Goal: Transaction & Acquisition: Book appointment/travel/reservation

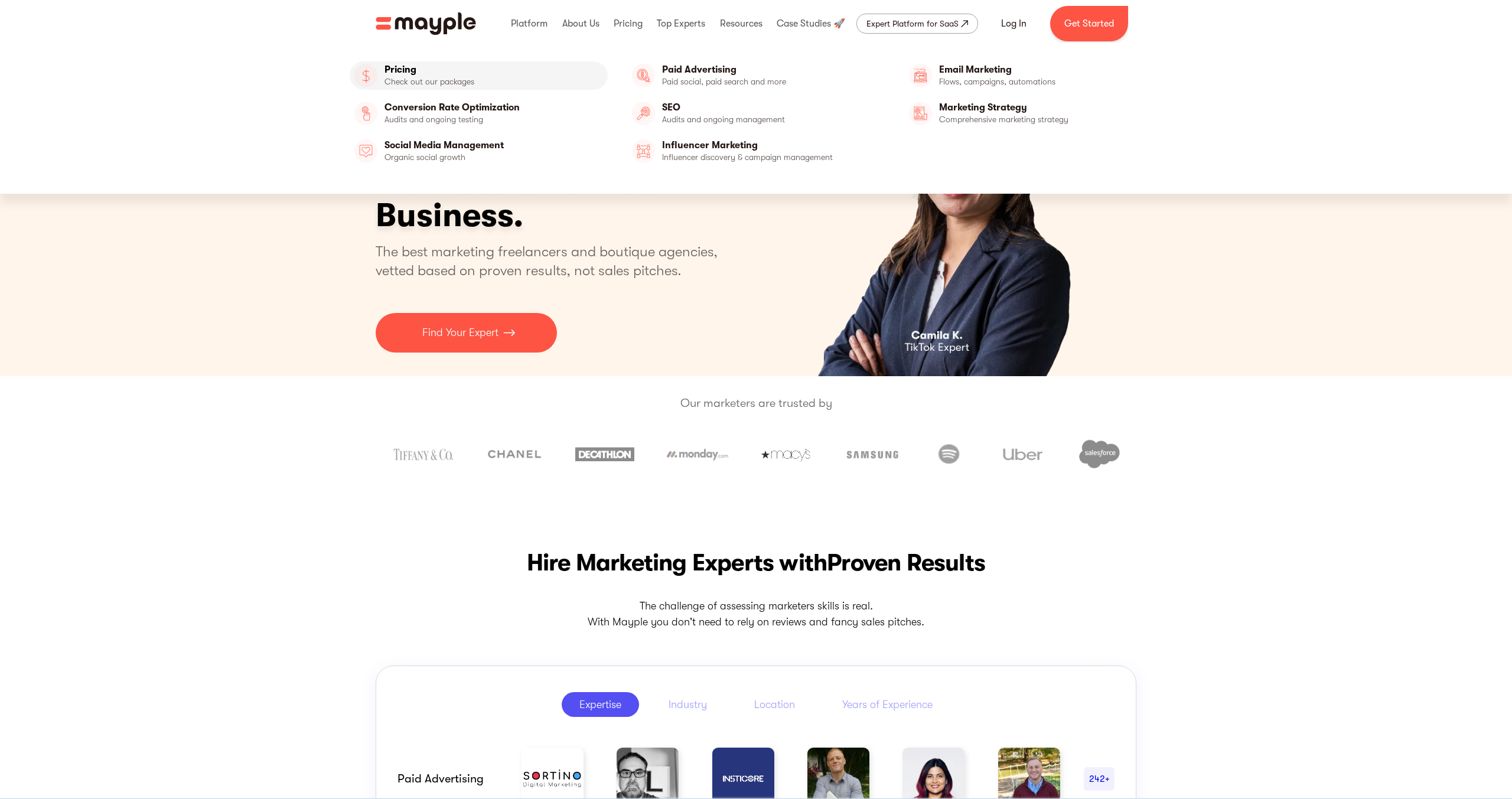
click at [433, 77] on link "Pricing" at bounding box center [478, 76] width 258 height 28
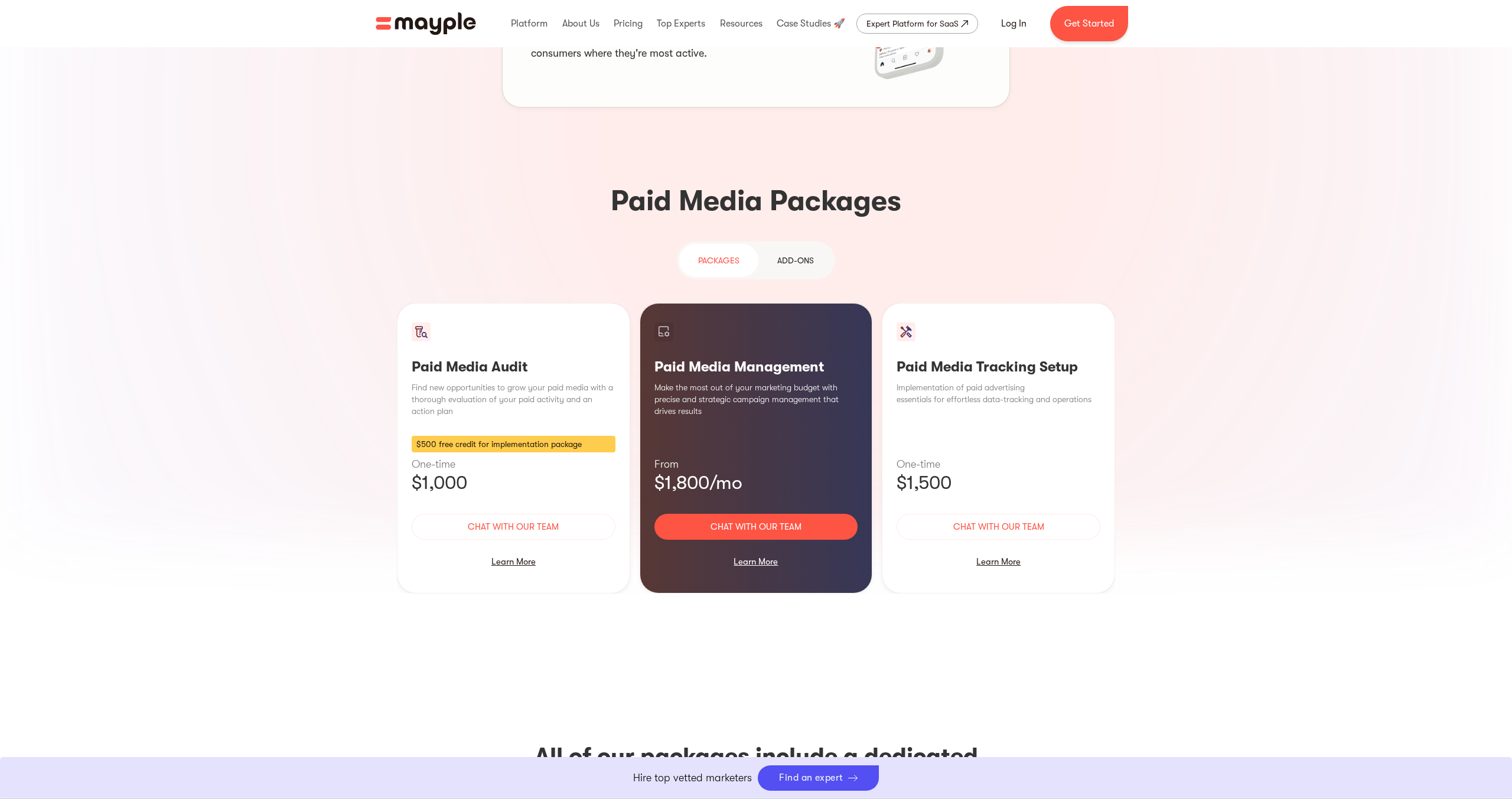
scroll to position [954, 0]
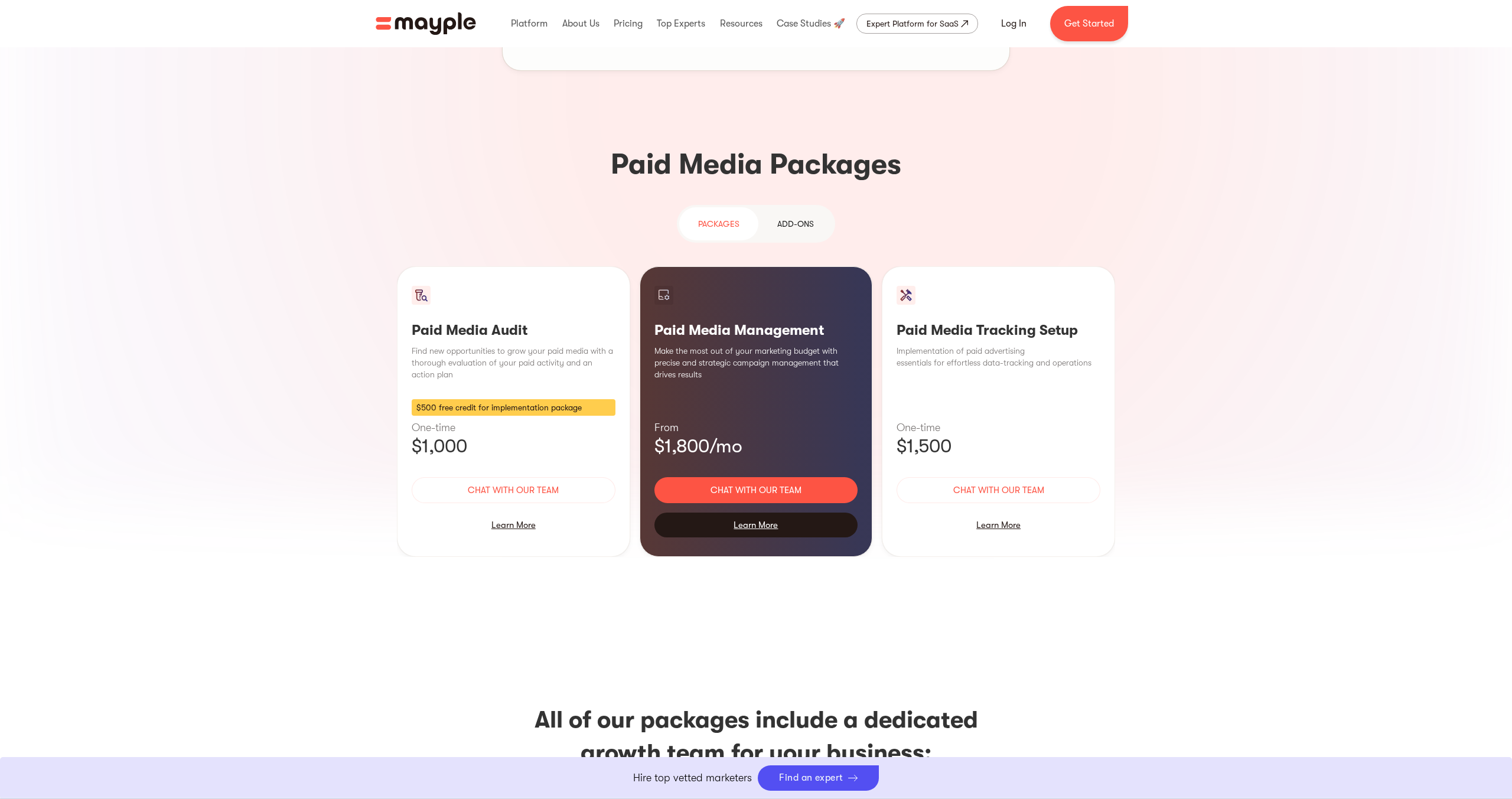
click at [752, 513] on div "Learn More" at bounding box center [756, 525] width 204 height 25
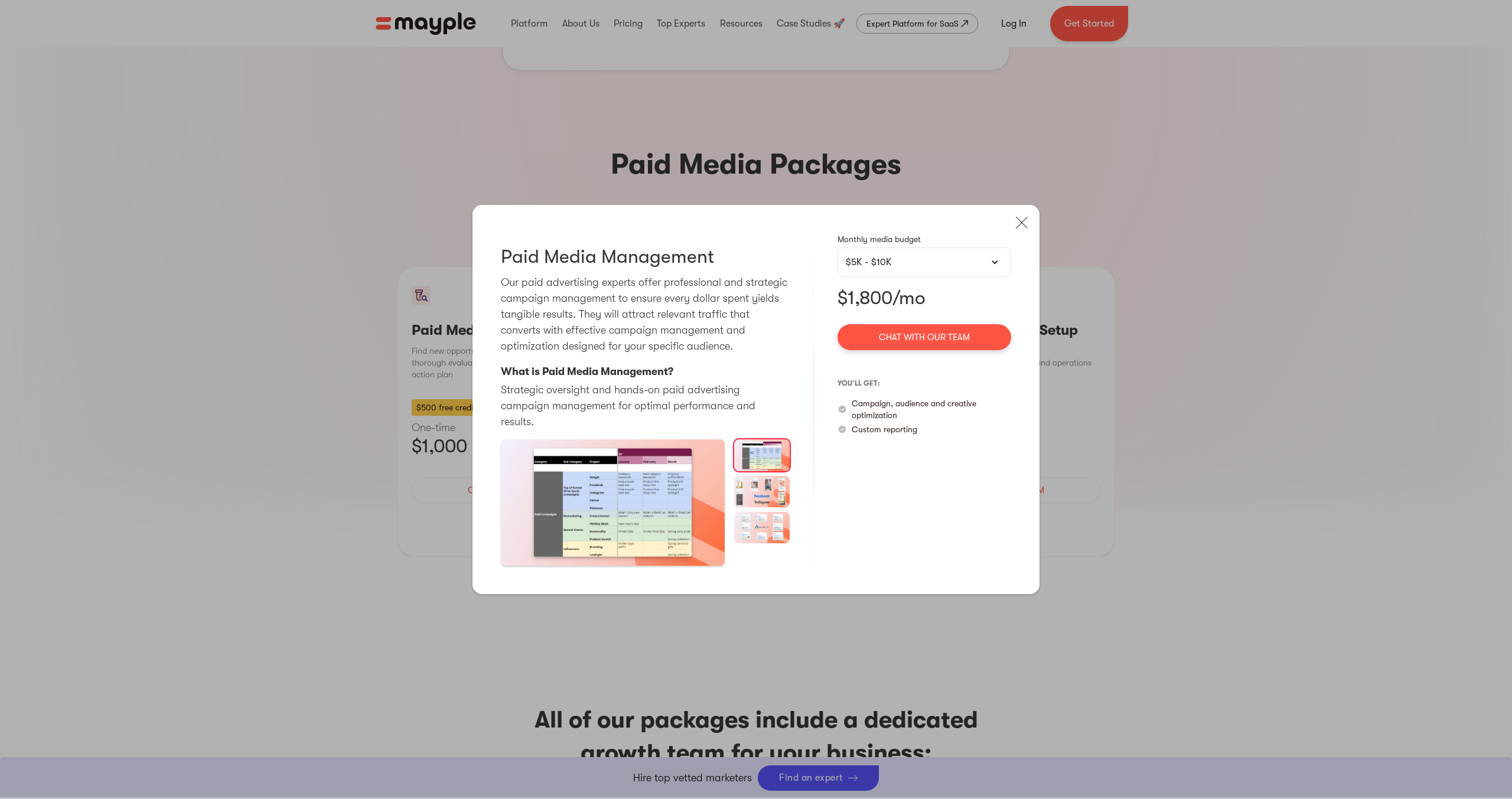
click at [928, 269] on div "$5K - $10K" at bounding box center [924, 262] width 157 height 14
click at [911, 323] on link "$10K - $20K" at bounding box center [925, 316] width 172 height 26
click at [921, 269] on div "$10K - $20K" at bounding box center [924, 262] width 157 height 14
click at [926, 264] on div "$10K - $20K" at bounding box center [924, 262] width 157 height 14
click at [925, 300] on link "$5K - $10K" at bounding box center [925, 290] width 172 height 26
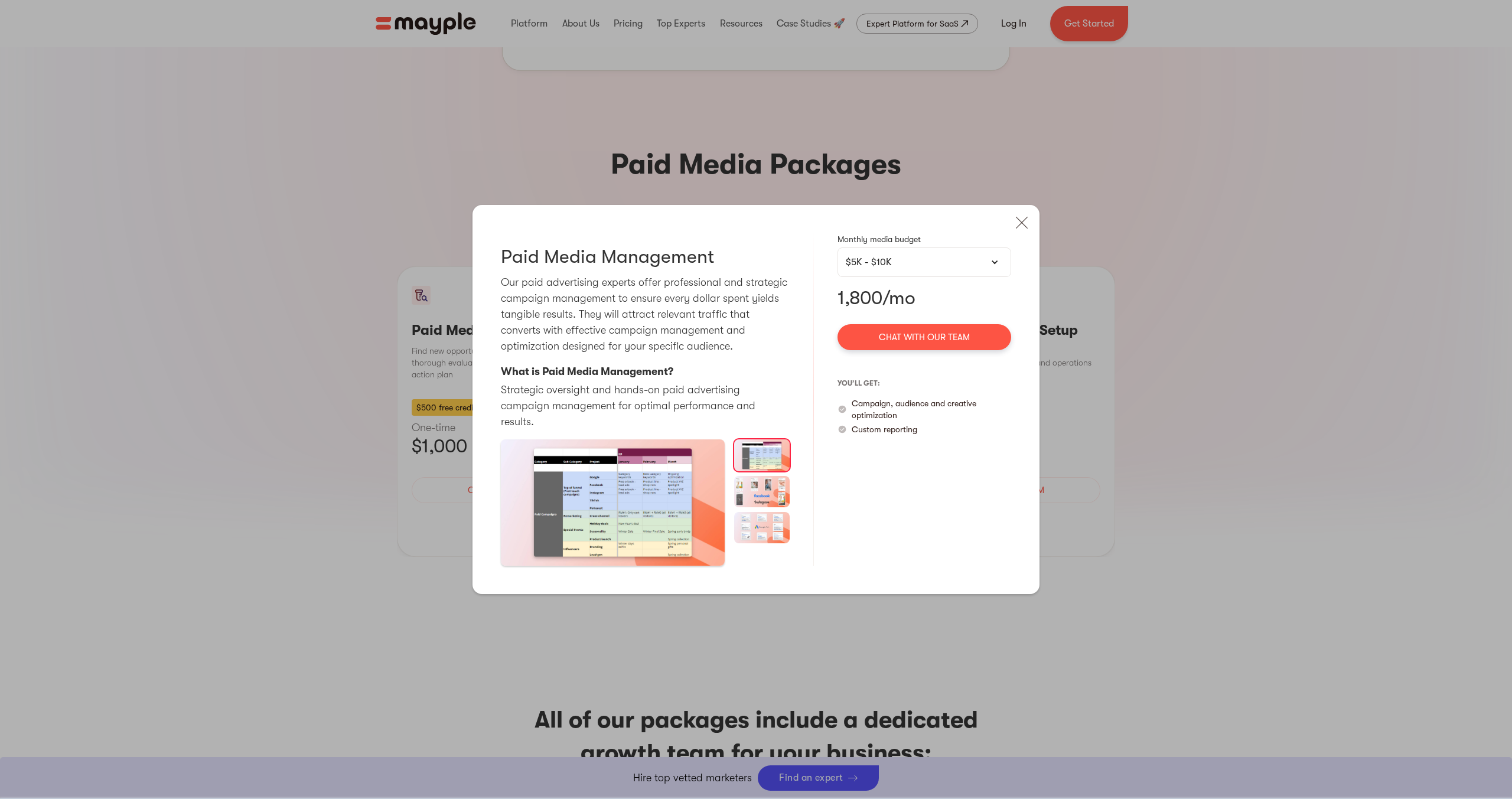
click at [995, 265] on div "$5K - $10K" at bounding box center [924, 262] width 157 height 14
click at [993, 266] on div at bounding box center [995, 262] width 8 height 8
click at [891, 326] on link "$10K - $20K" at bounding box center [925, 316] width 172 height 26
click at [326, 125] on div "Paid Media Audit Pausing and thoroughly analyzing your activity can be of great…" at bounding box center [756, 399] width 1512 height 799
click at [1018, 227] on img at bounding box center [1021, 222] width 26 height 26
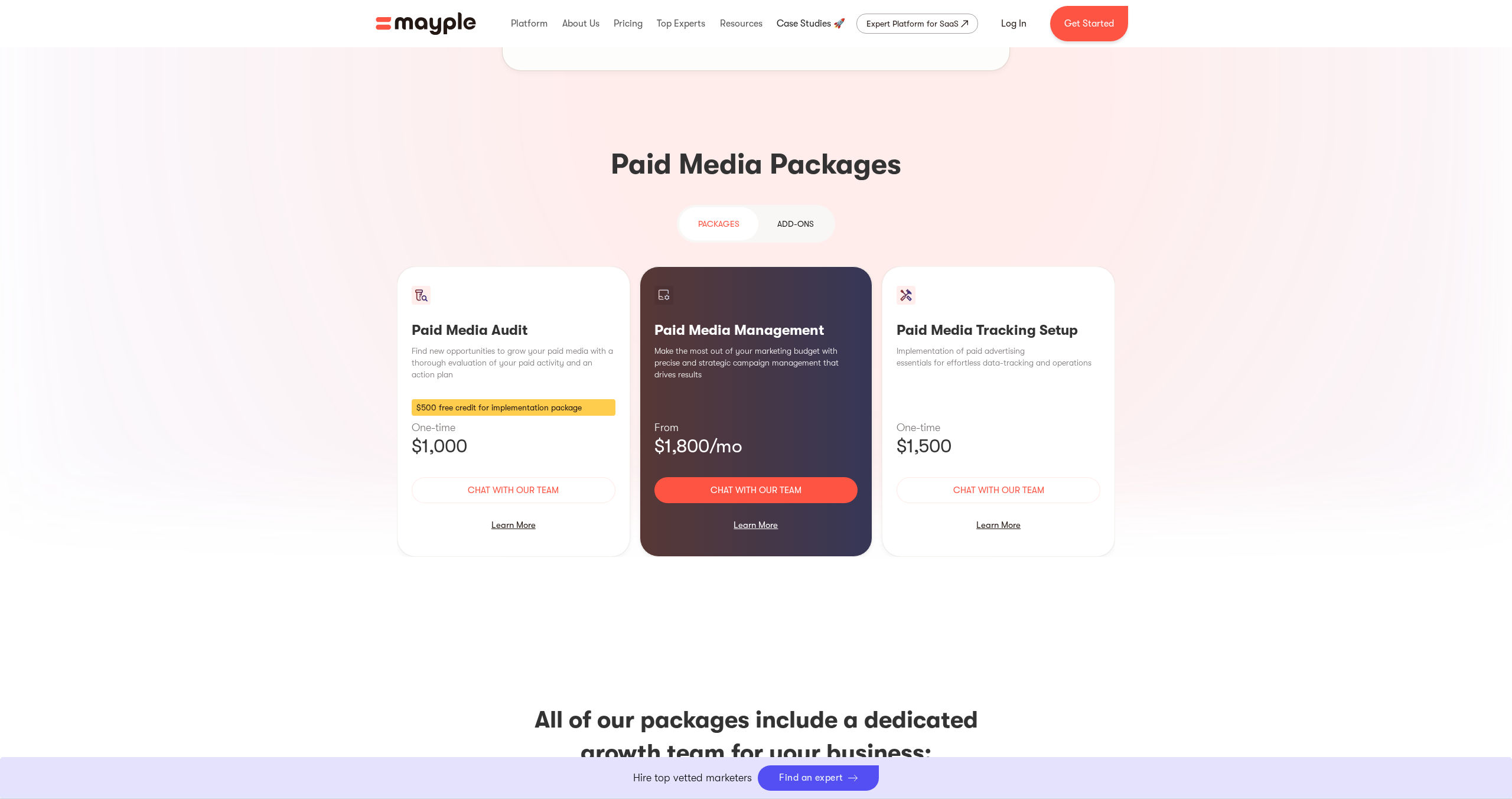
click at [818, 28] on link at bounding box center [811, 23] width 74 height 38
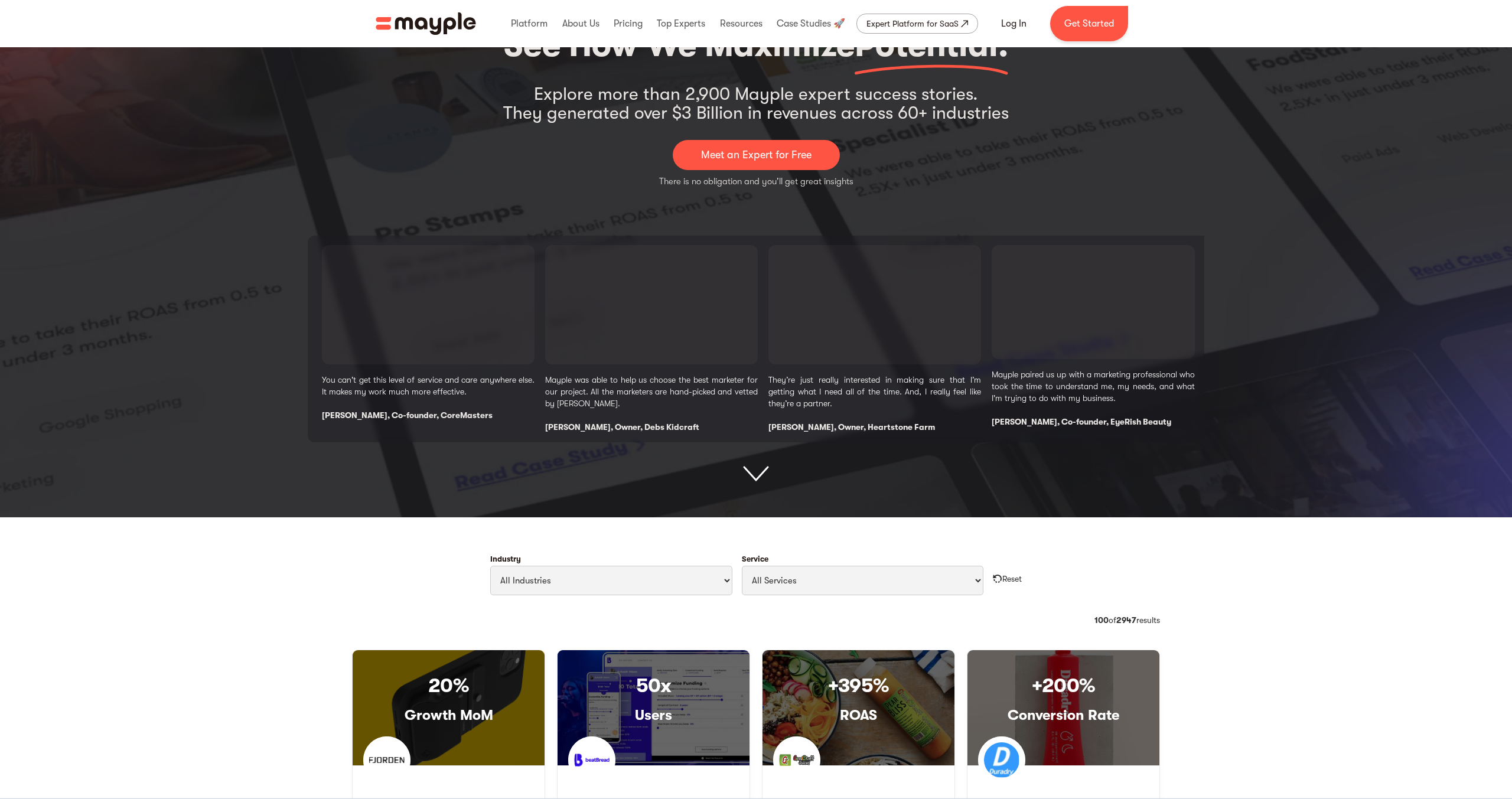
scroll to position [82, 0]
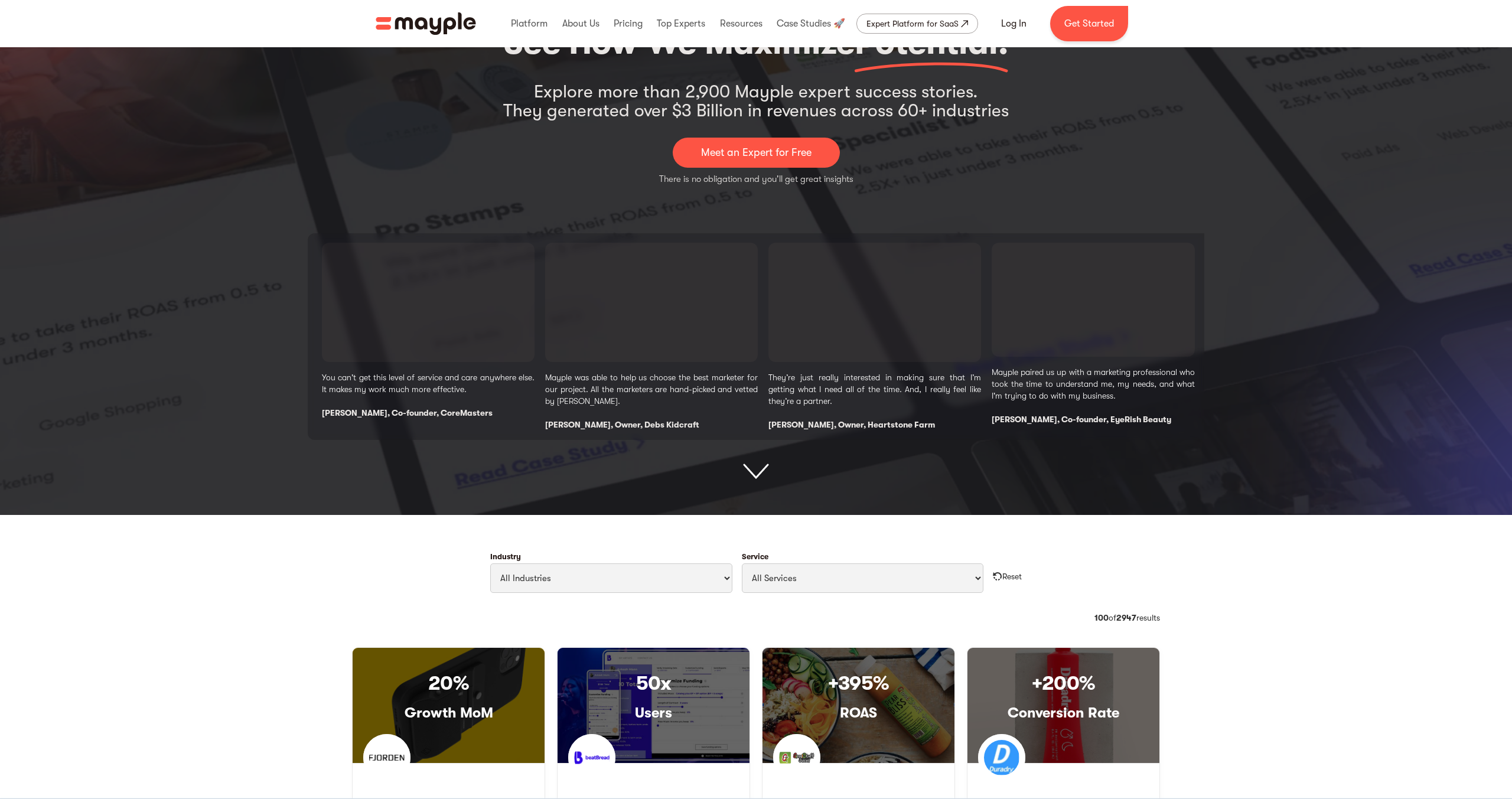
click at [798, 152] on p "Meet an Expert for Free" at bounding box center [756, 152] width 111 height 16
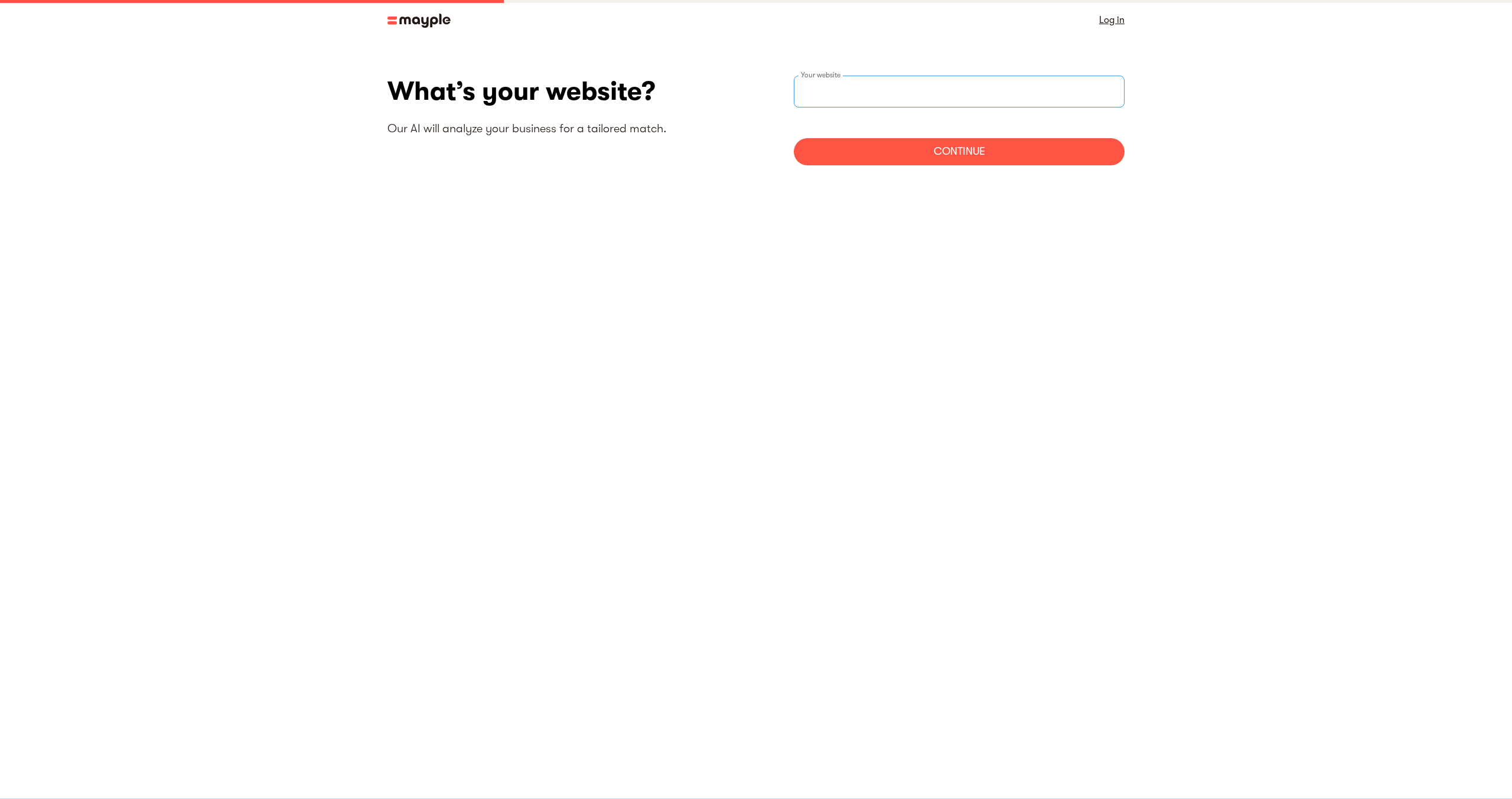
click at [853, 85] on input "websiteStep" at bounding box center [959, 91] width 331 height 32
type input "https://amariproductions.com"
click at [963, 157] on div "Continue" at bounding box center [959, 152] width 331 height 28
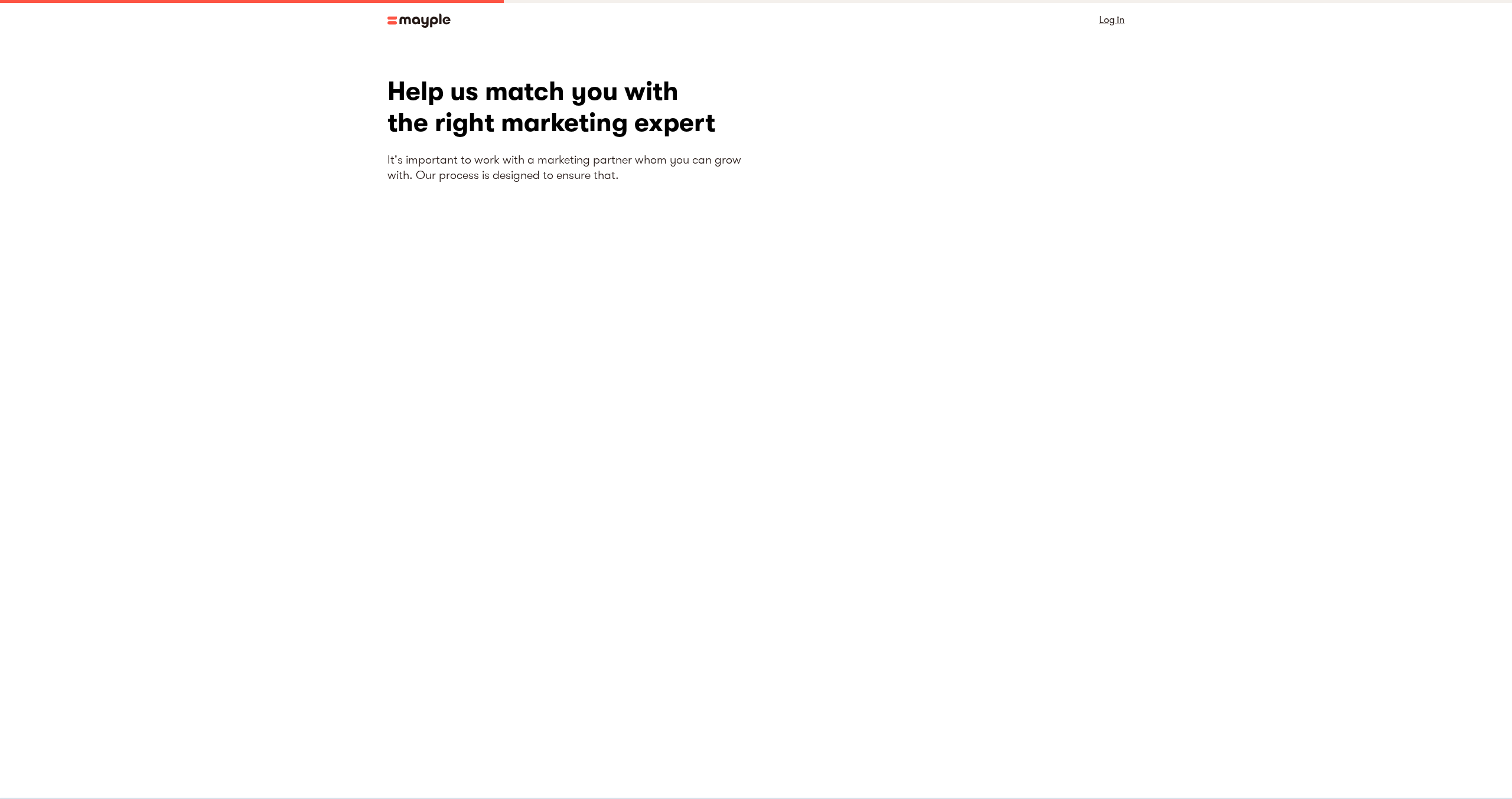
click at [729, 252] on div "Help us match you with the right marketing expert It's important to work with a…" at bounding box center [572, 291] width 369 height 430
click at [664, 351] on div "Help us match you with the right marketing expert It's important to work with a…" at bounding box center [572, 275] width 369 height 398
